Goal: Transaction & Acquisition: Purchase product/service

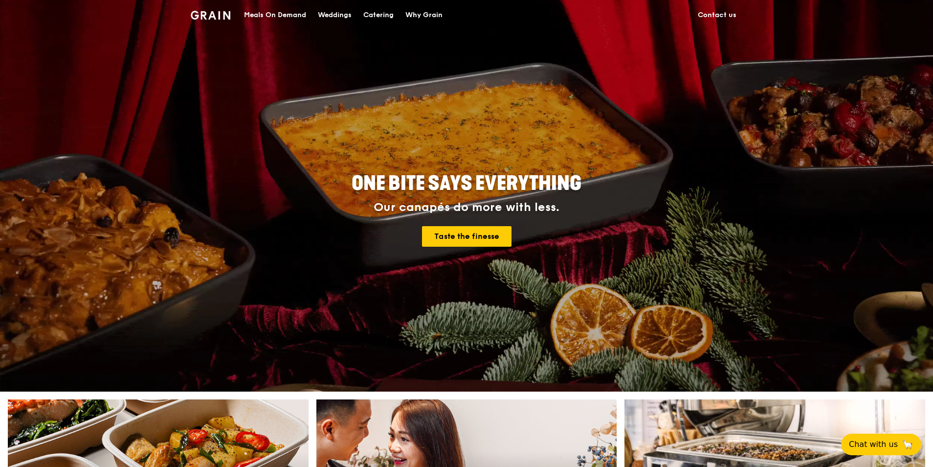
click at [284, 16] on div "Meals On Demand" at bounding box center [275, 14] width 62 height 29
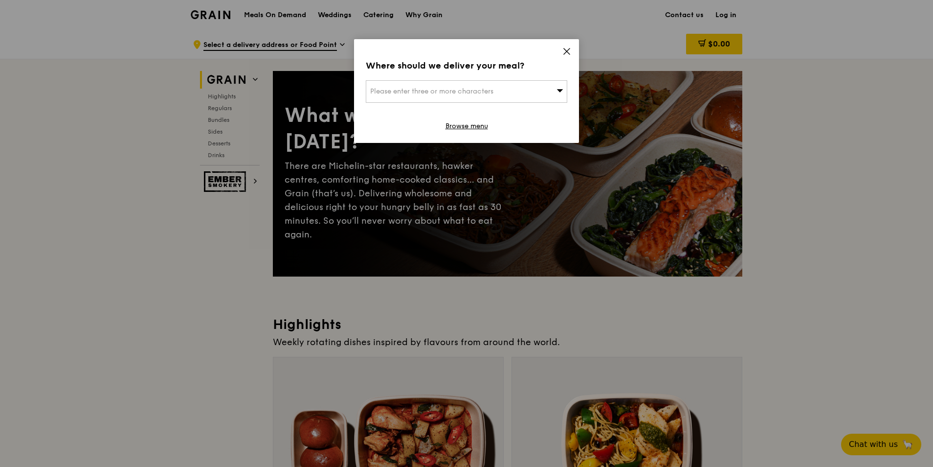
click at [566, 46] on div "Where should we deliver your meal? Please enter three or more characters Browse…" at bounding box center [466, 91] width 225 height 104
click at [567, 52] on icon at bounding box center [567, 51] width 6 height 6
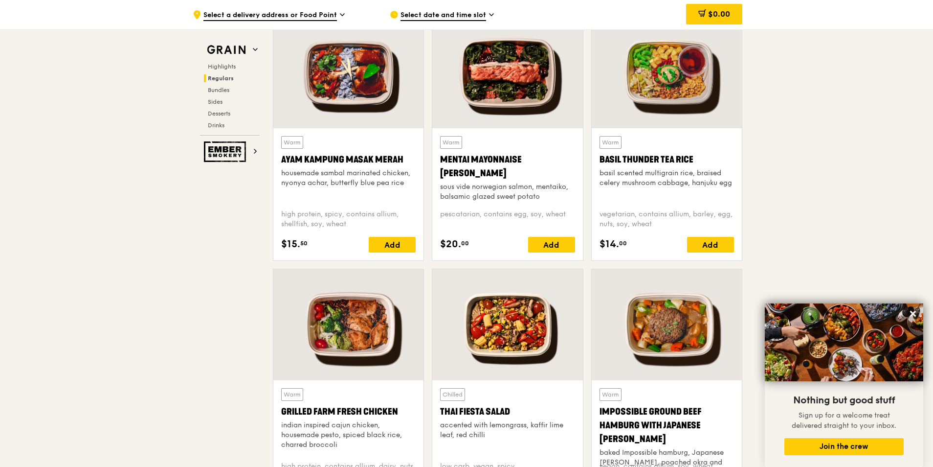
scroll to position [880, 0]
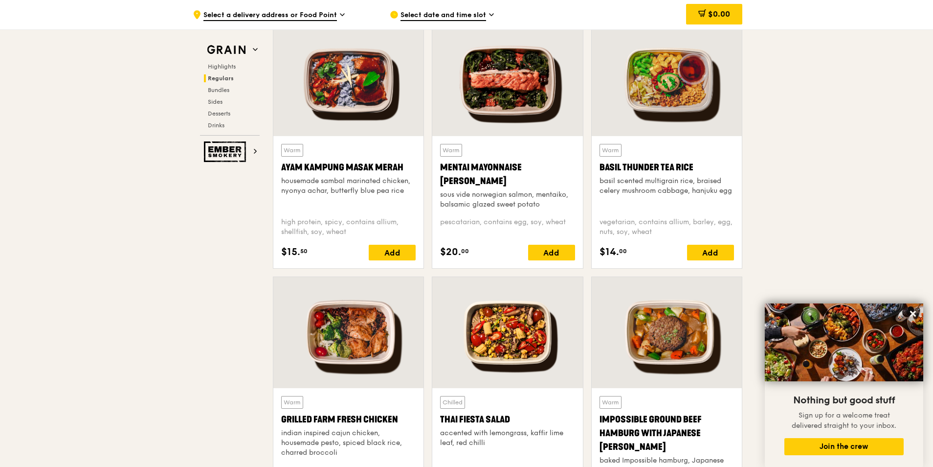
click at [675, 101] on div at bounding box center [667, 80] width 150 height 111
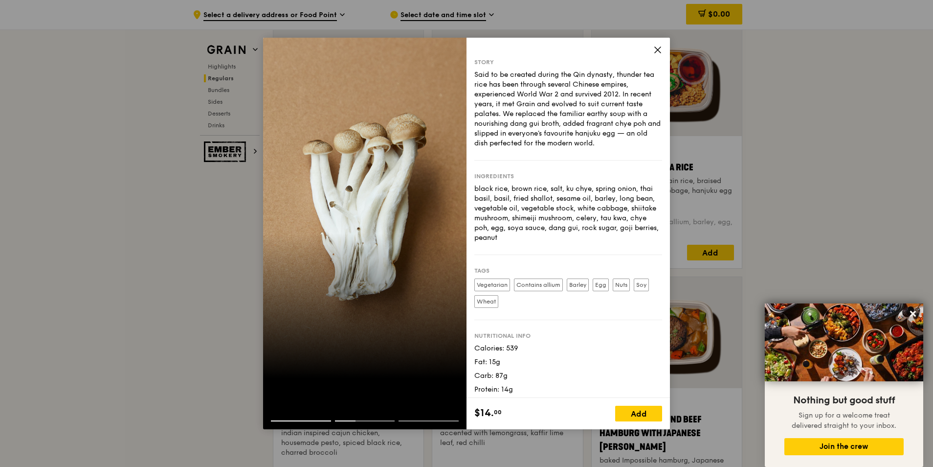
click at [655, 47] on icon at bounding box center [658, 50] width 6 height 6
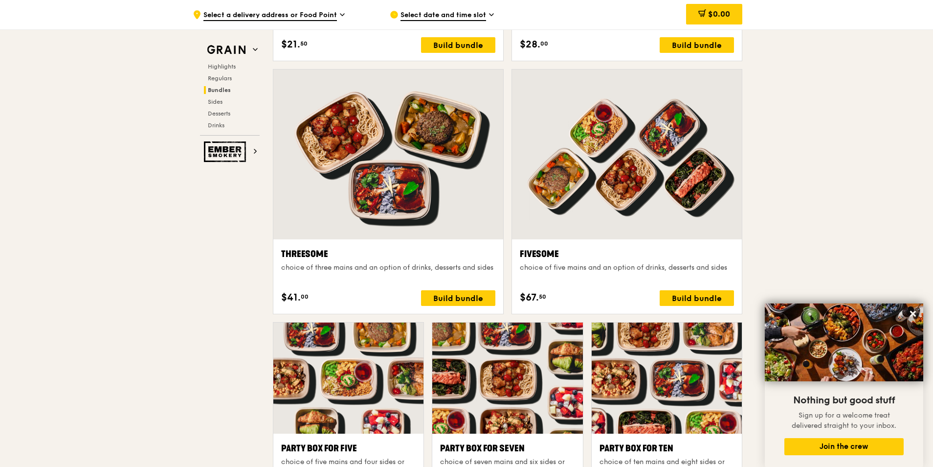
scroll to position [1712, 0]
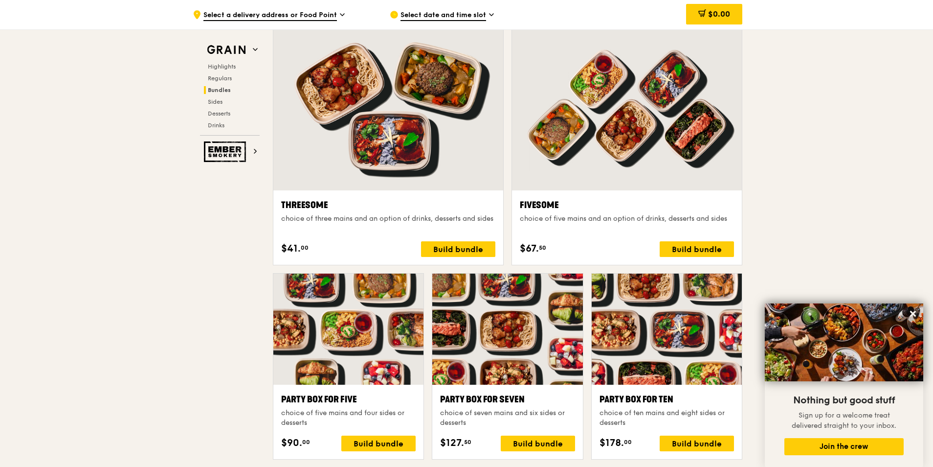
click at [662, 153] on div at bounding box center [627, 106] width 230 height 170
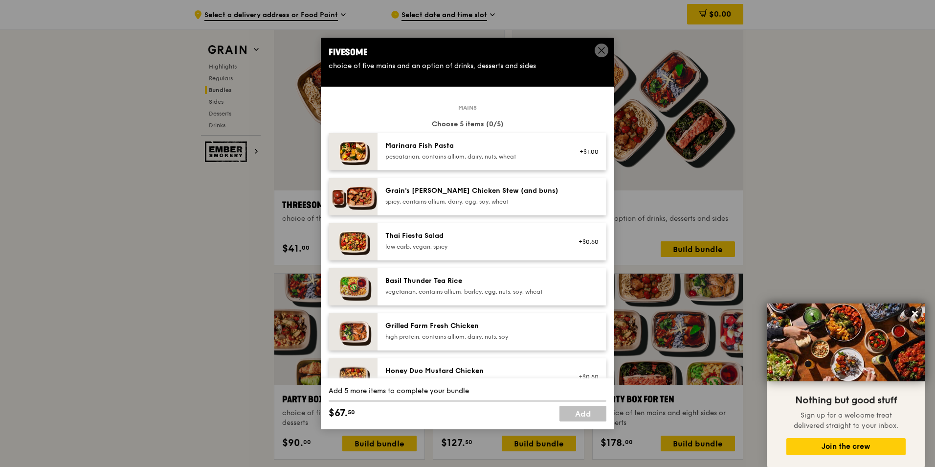
click at [597, 52] on span at bounding box center [602, 51] width 14 height 14
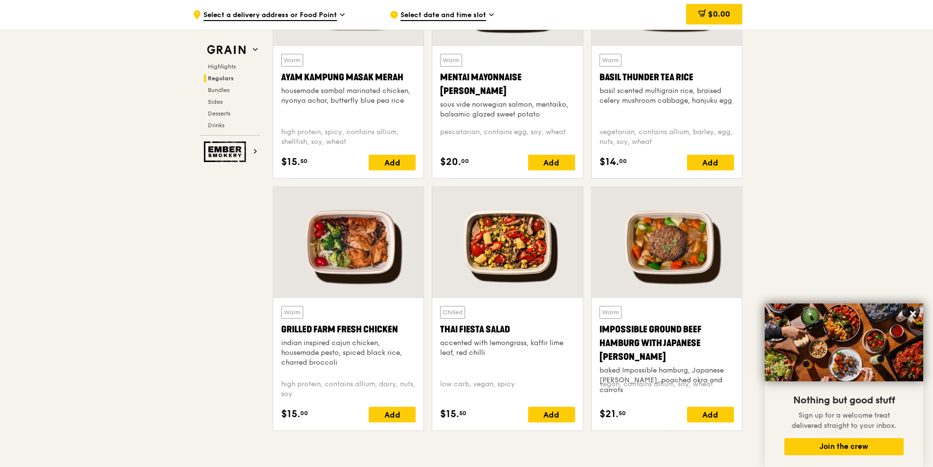
scroll to position [880, 0]
